Goal: Find specific page/section: Find specific page/section

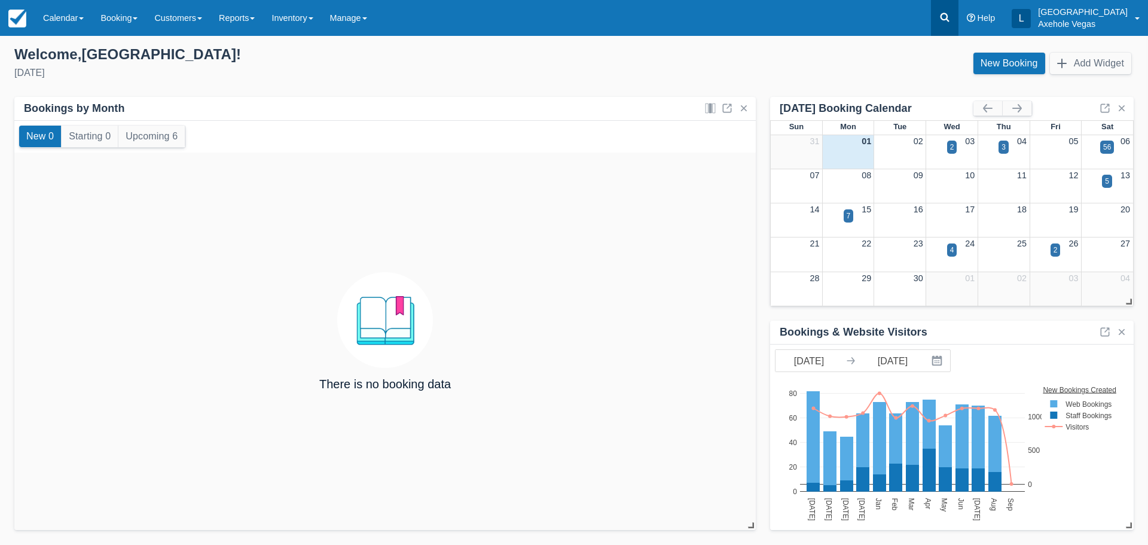
click at [949, 18] on icon at bounding box center [944, 17] width 9 height 9
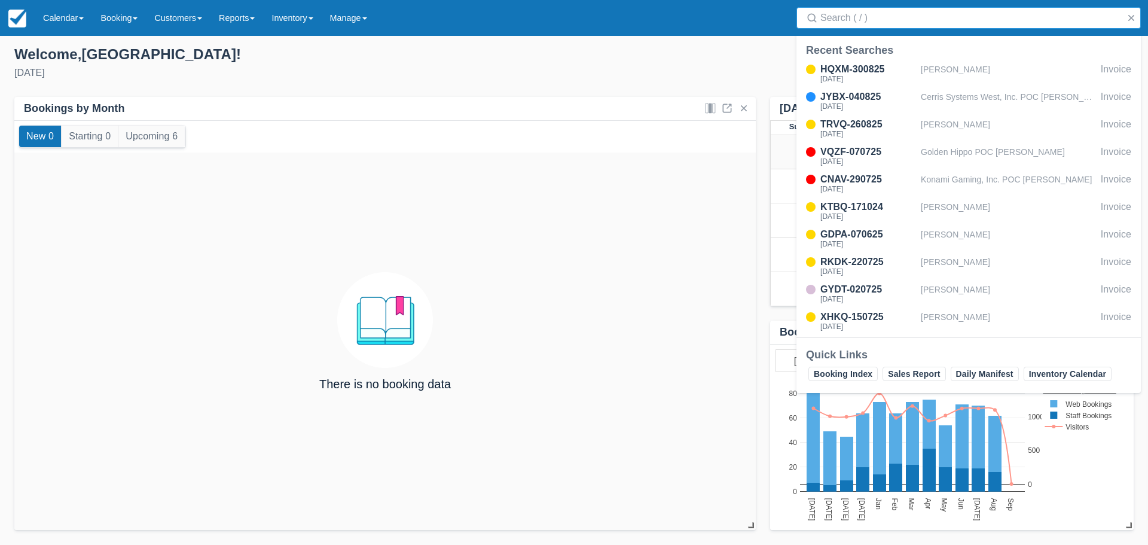
click at [968, 23] on input "Search" at bounding box center [970, 18] width 301 height 22
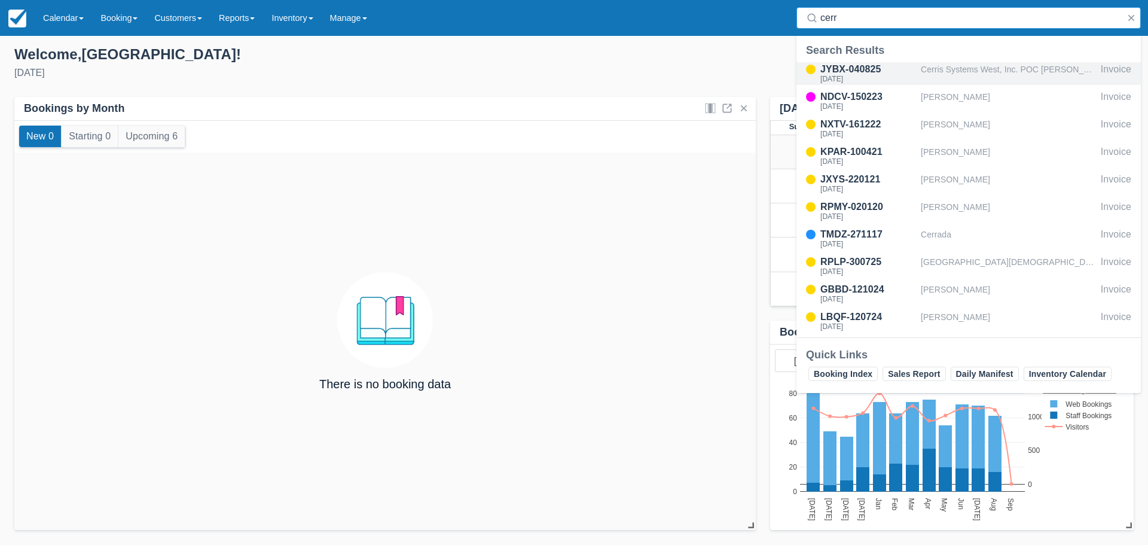
type input "cerr"
click at [966, 69] on div "Cerris Systems West, Inc. POC [PERSON_NAME]" at bounding box center [1008, 73] width 175 height 23
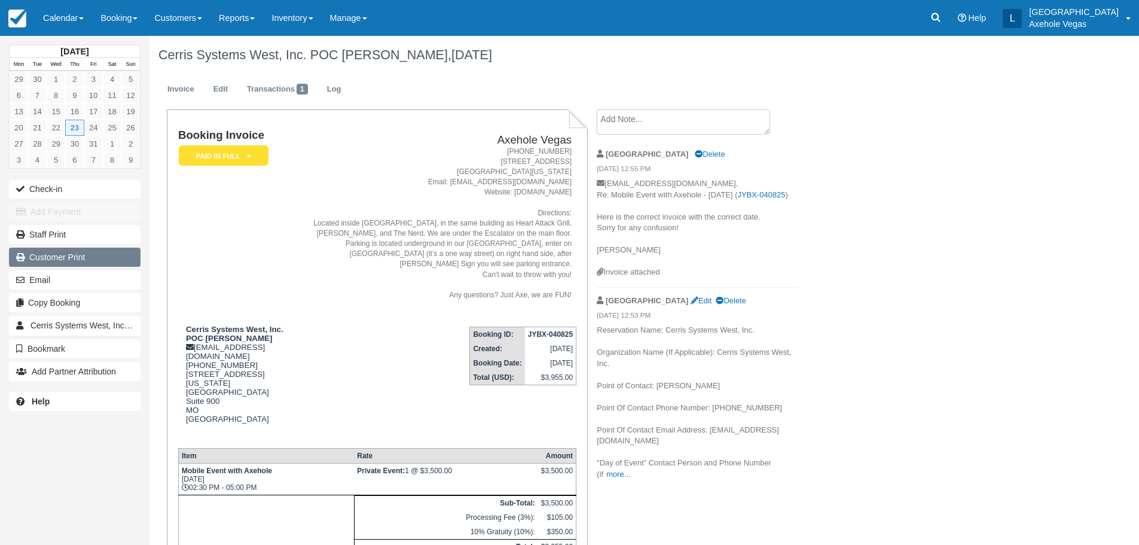
click at [81, 255] on link "Customer Print" at bounding box center [75, 257] width 132 height 19
